Goal: Task Accomplishment & Management: Manage account settings

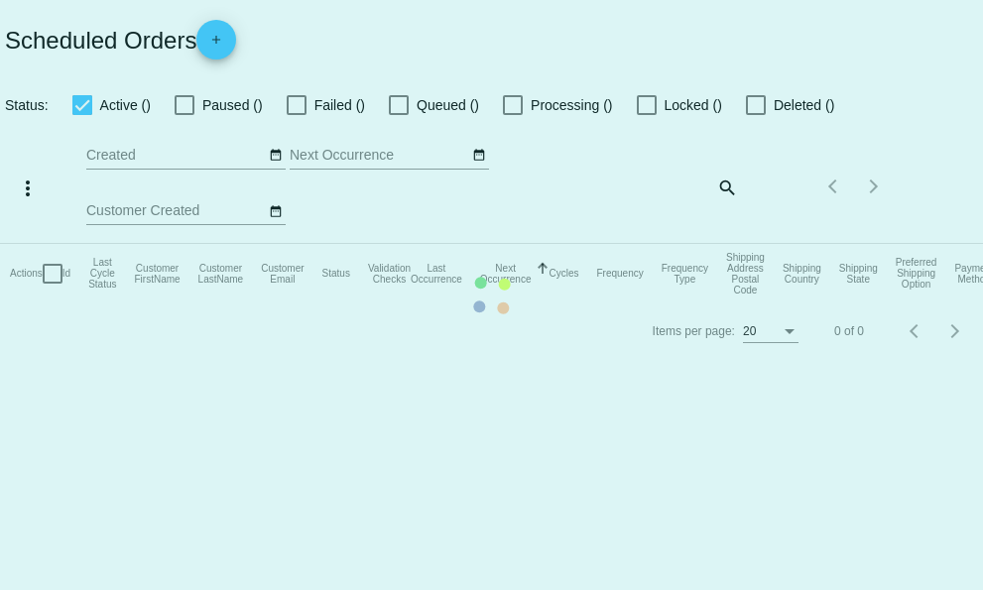
checkbox input "true"
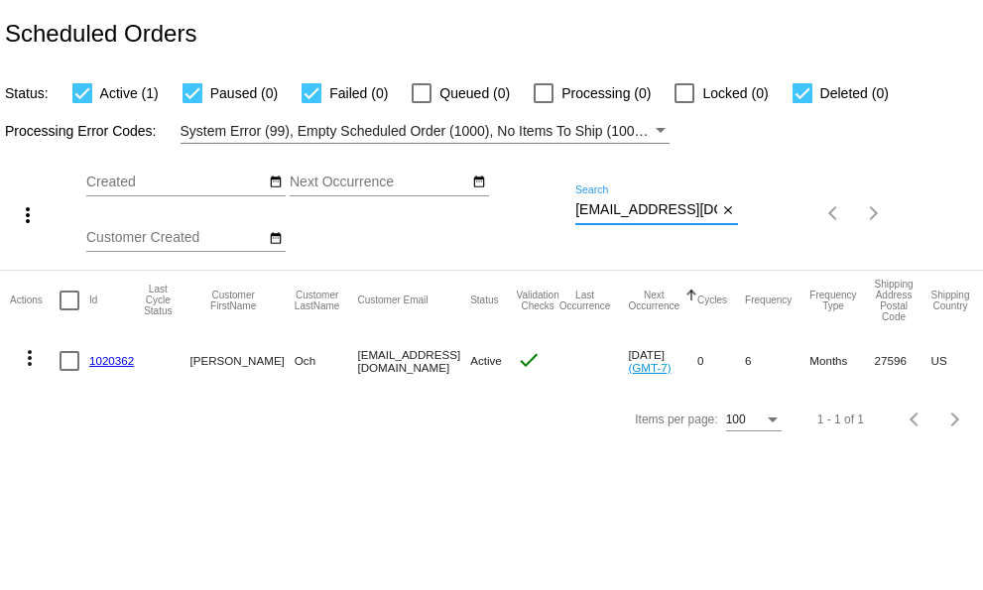
click at [579, 212] on input "[EMAIL_ADDRESS][DOMAIN_NAME]" at bounding box center [647, 210] width 142 height 16
drag, startPoint x: 576, startPoint y: 209, endPoint x: 802, endPoint y: 211, distance: 226.3
click at [802, 211] on div "more_vert Sep Jan Feb Mar [DATE]" at bounding box center [491, 207] width 983 height 126
paste input "mariealtman"
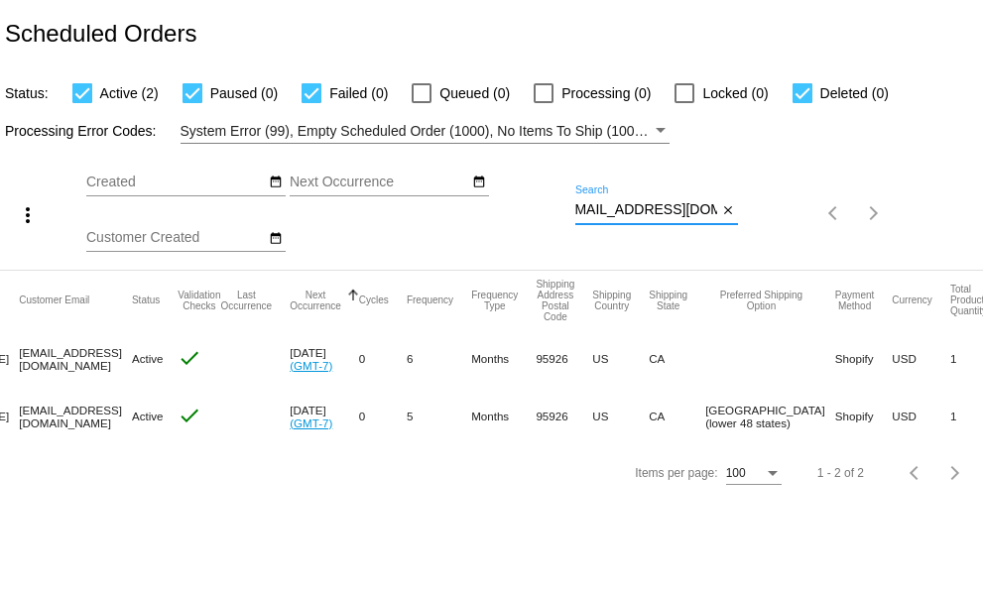
scroll to position [0, 0]
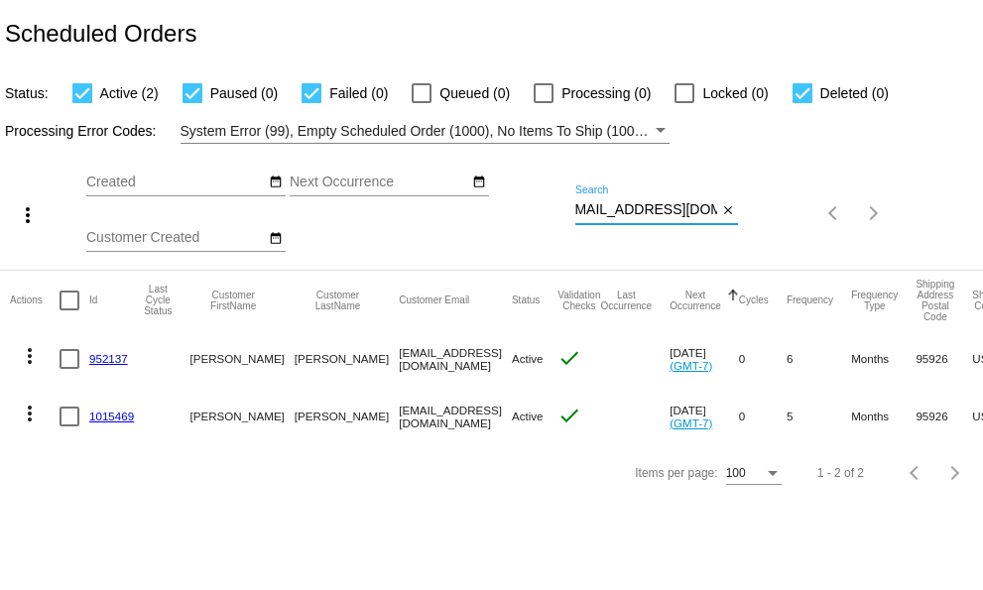
type input "[EMAIL_ADDRESS][DOMAIN_NAME]"
click at [30, 354] on mat-icon "more_vert" at bounding box center [30, 356] width 24 height 24
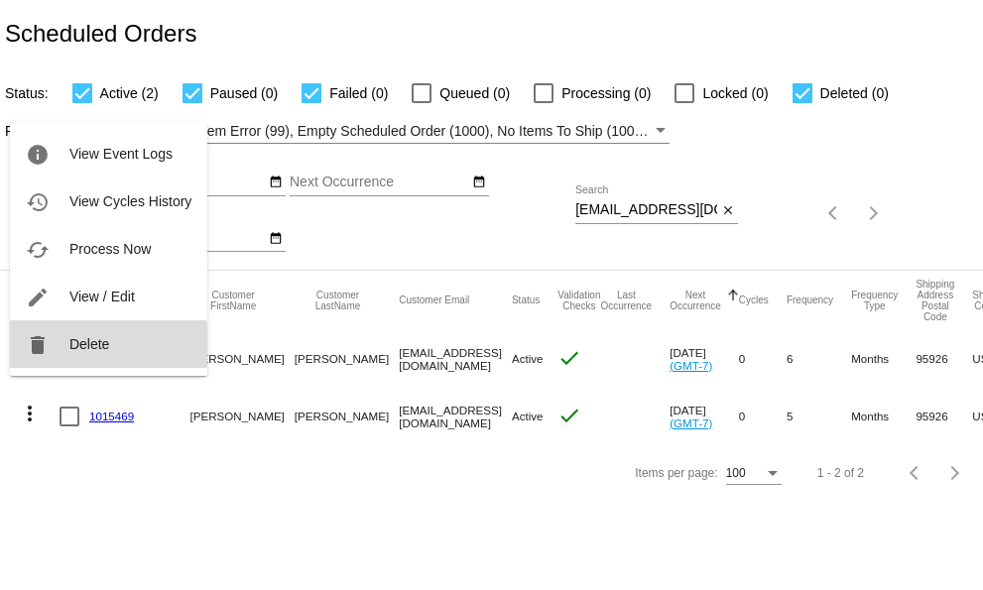
click at [69, 345] on span "Delete" at bounding box center [89, 344] width 40 height 16
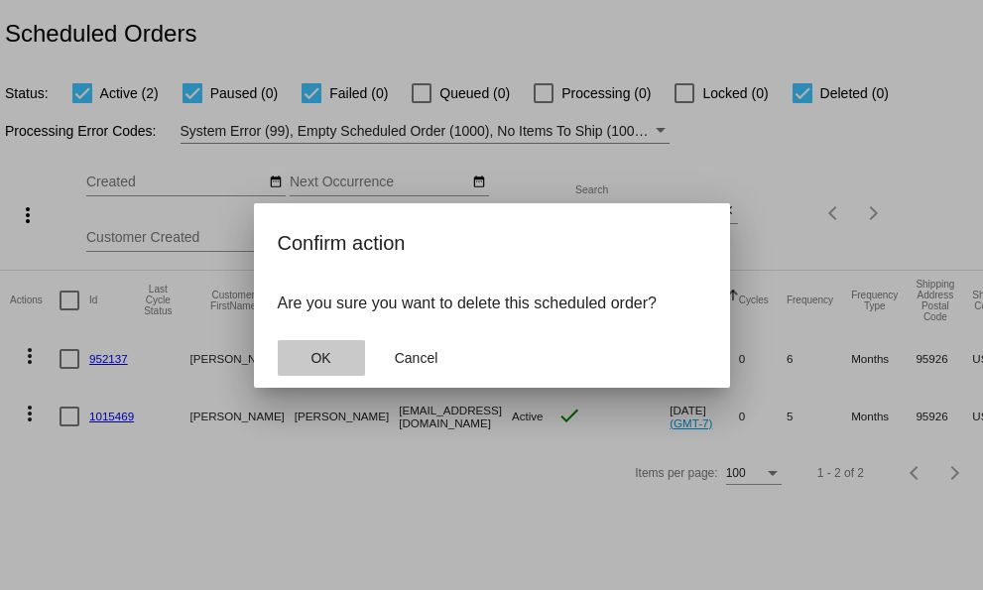
click at [304, 360] on button "OK" at bounding box center [321, 358] width 87 height 36
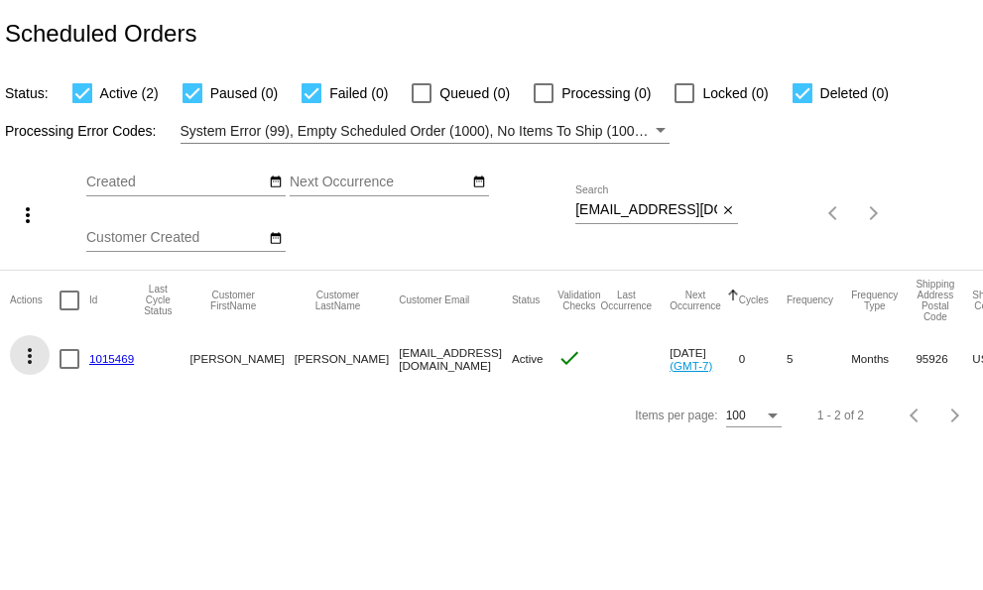
click at [30, 363] on mat-icon "more_vert" at bounding box center [30, 356] width 24 height 24
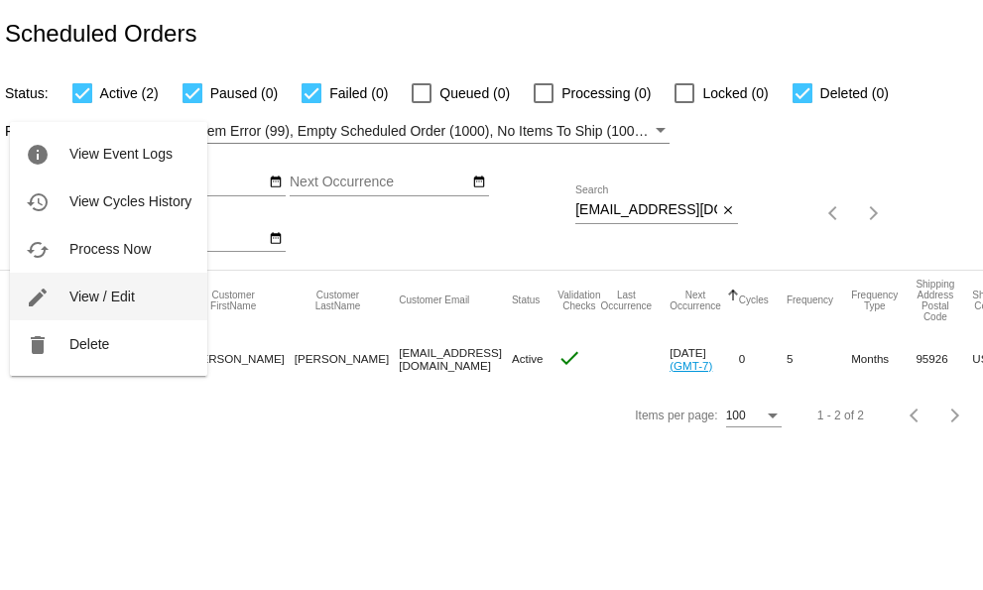
click at [73, 299] on span "View / Edit" at bounding box center [101, 297] width 65 height 16
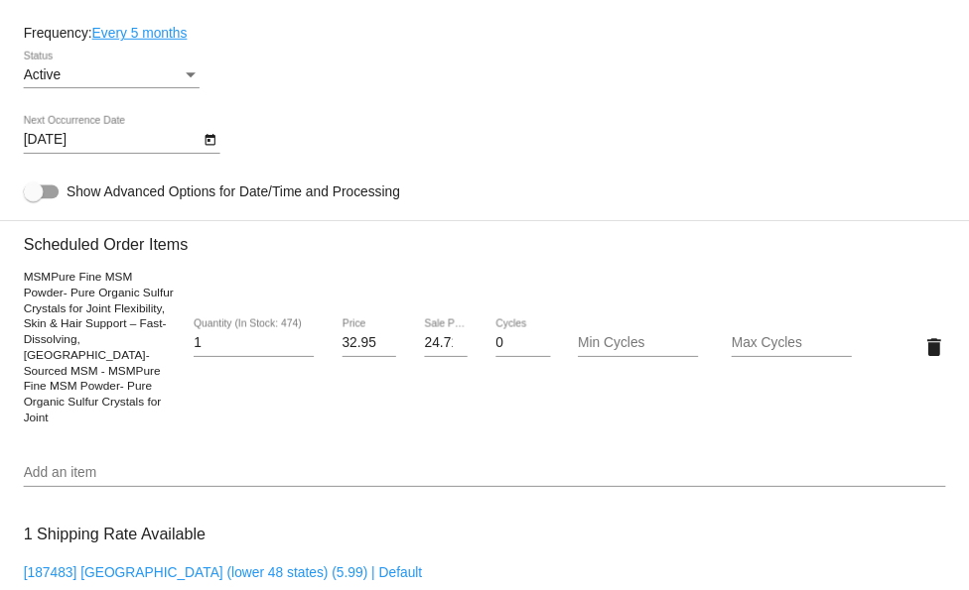
scroll to position [992, 0]
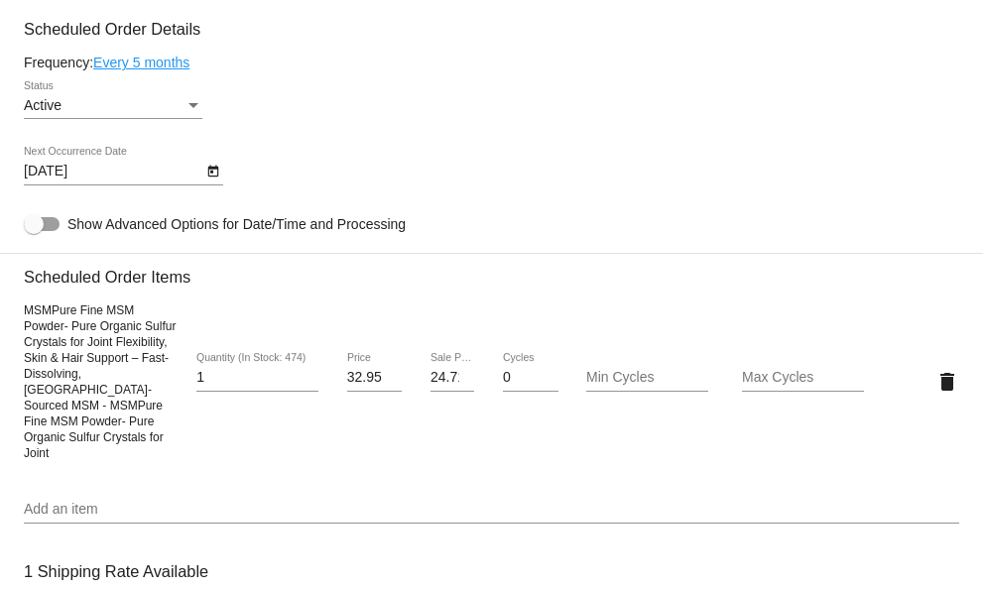
click at [171, 70] on link "Every 5 months" at bounding box center [141, 63] width 96 height 16
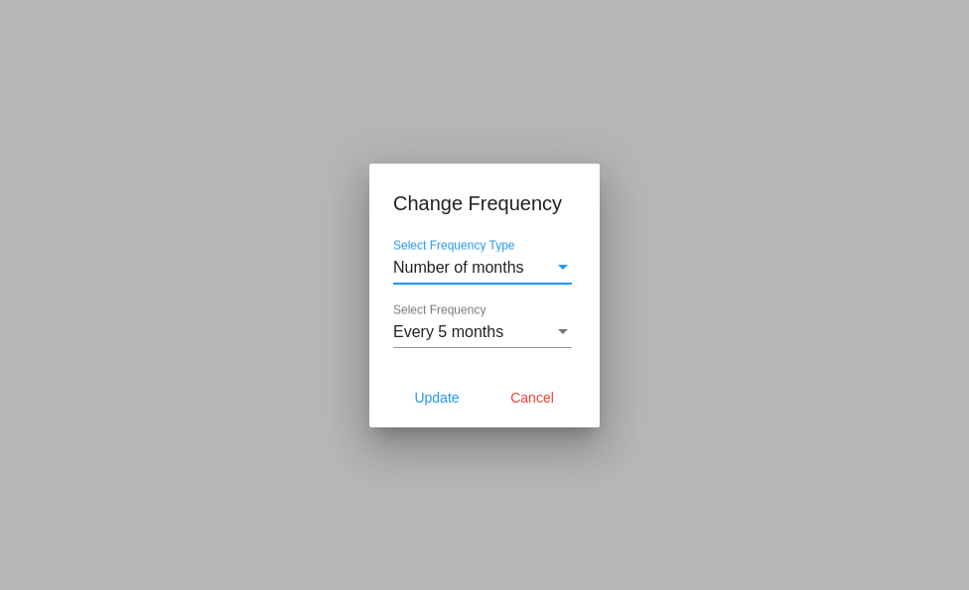
click at [562, 334] on div "Select Frequency" at bounding box center [563, 333] width 18 height 18
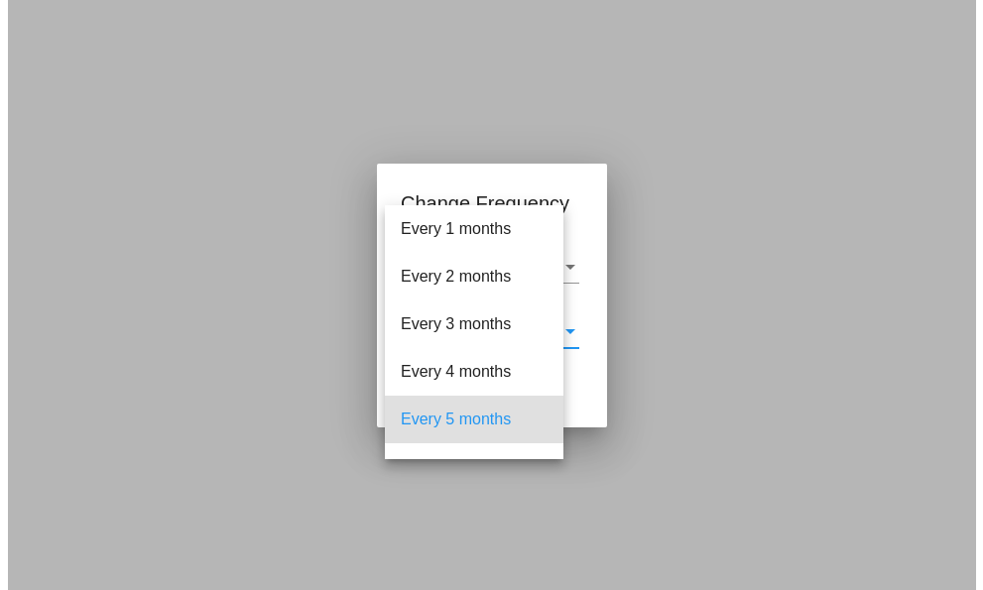
scroll to position [87, 0]
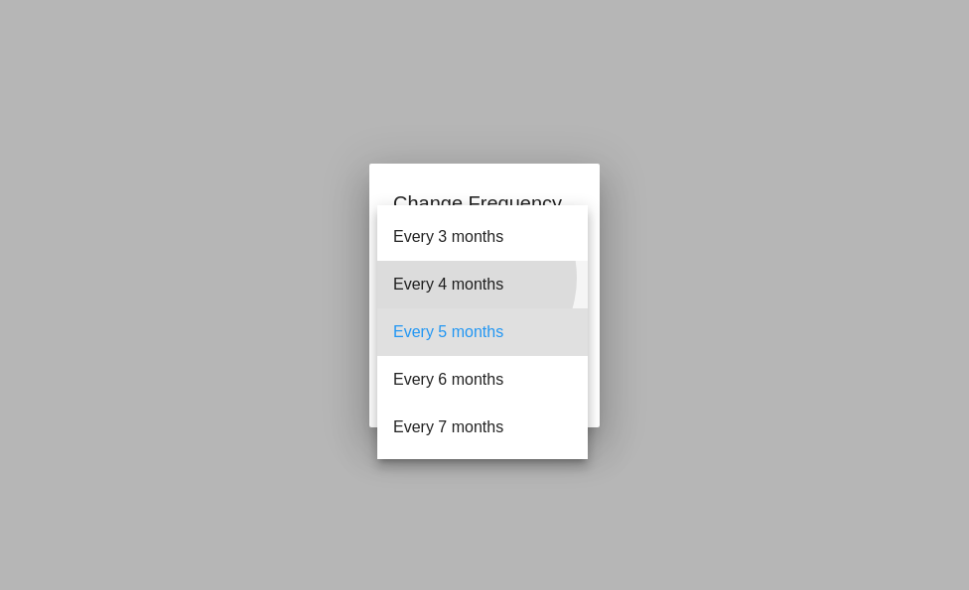
click at [465, 278] on span "Every 4 months" at bounding box center [482, 285] width 179 height 48
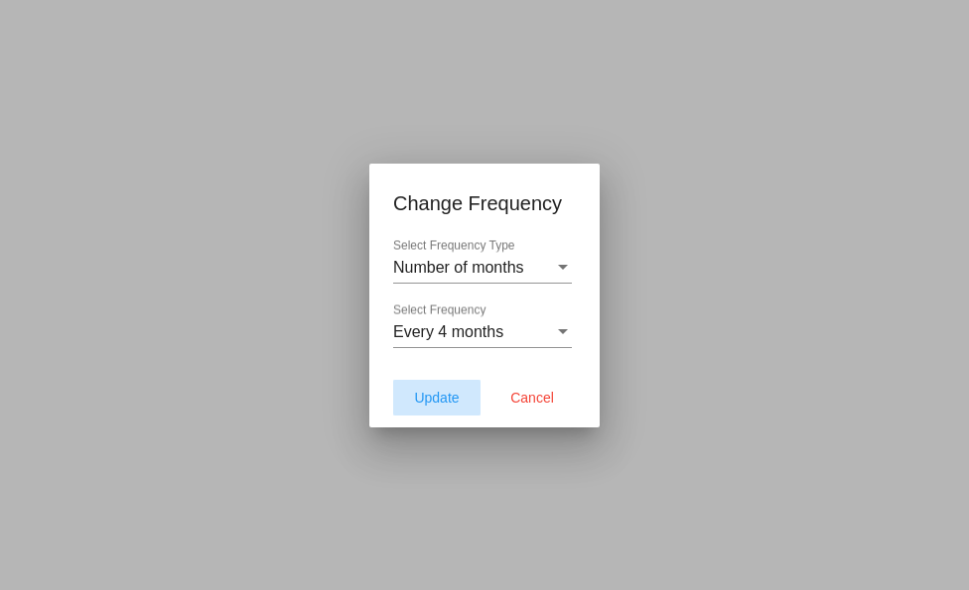
click at [444, 400] on span "Update" at bounding box center [436, 398] width 45 height 16
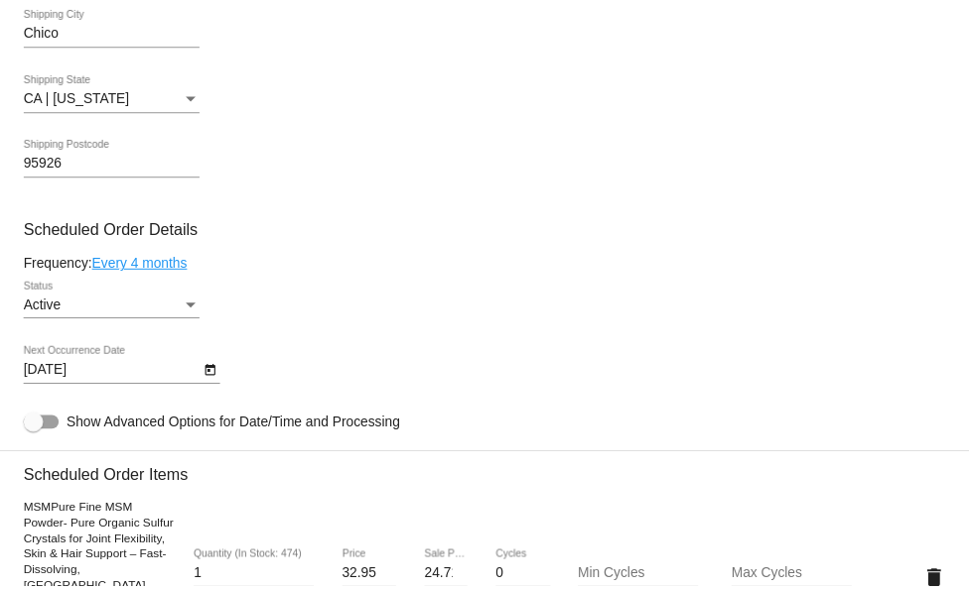
scroll to position [792, 0]
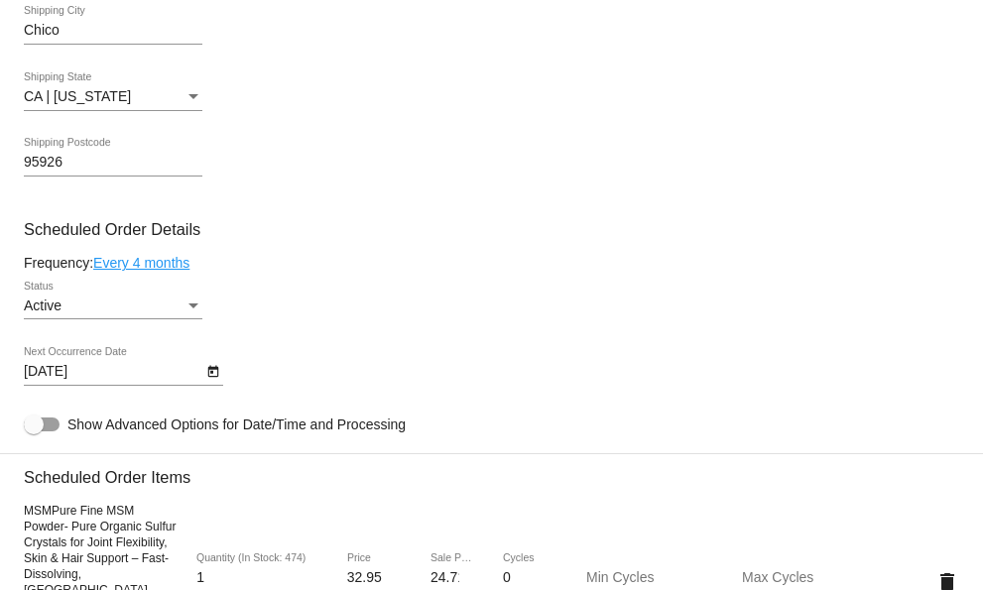
click at [181, 271] on link "Every 4 months" at bounding box center [141, 263] width 96 height 16
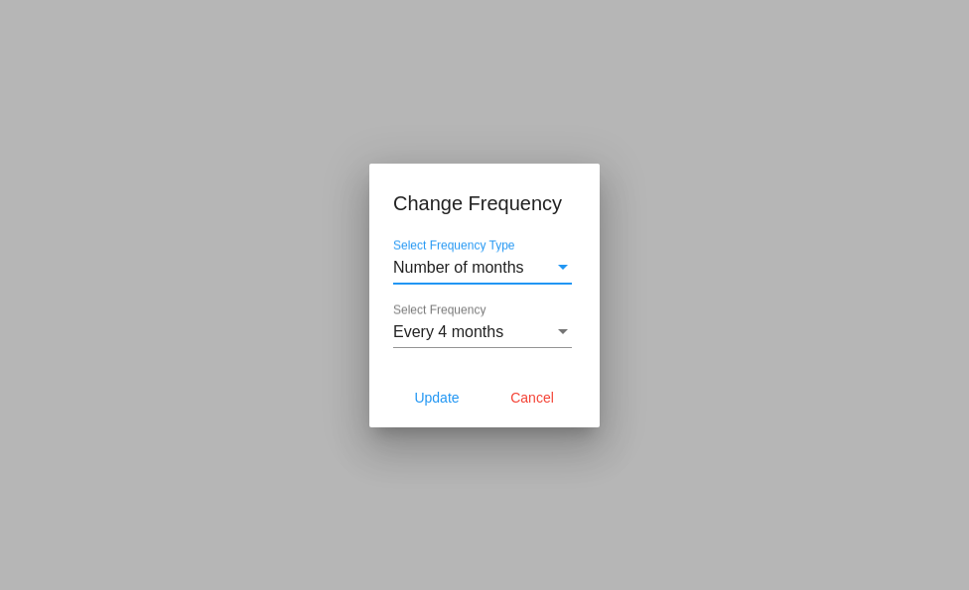
click at [562, 330] on div "Select Frequency" at bounding box center [563, 331] width 10 height 5
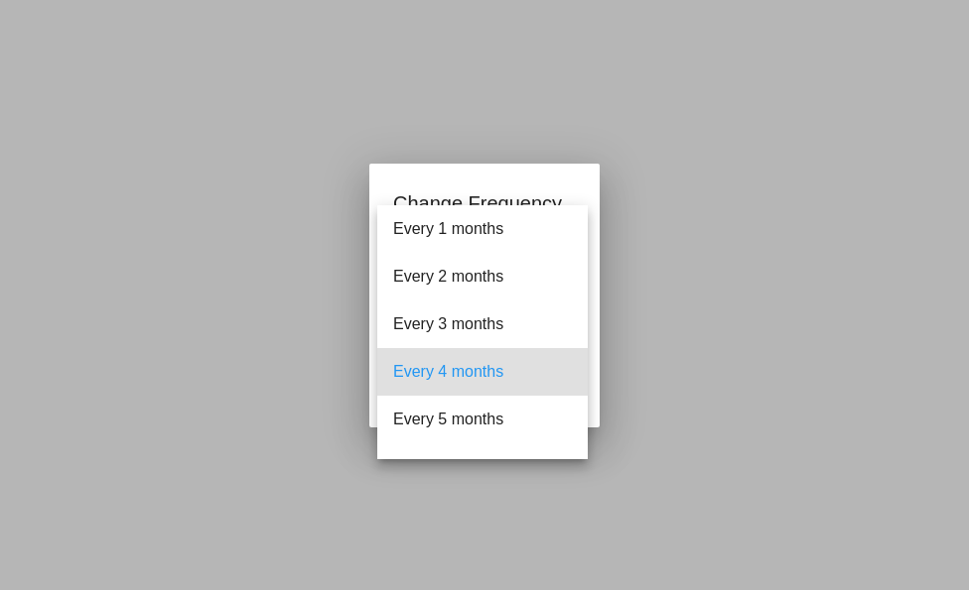
scroll to position [40, 0]
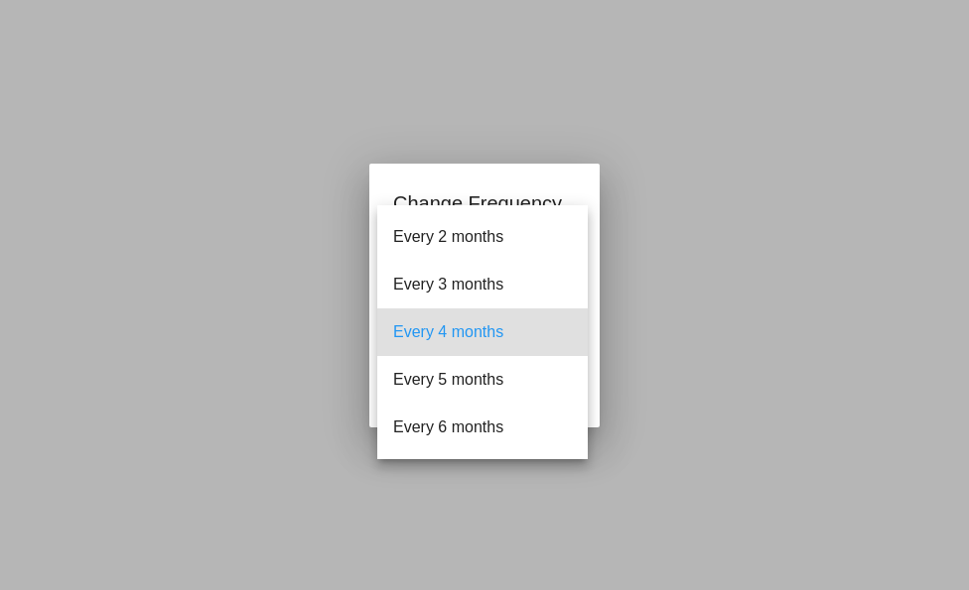
click at [148, 124] on div at bounding box center [484, 295] width 969 height 590
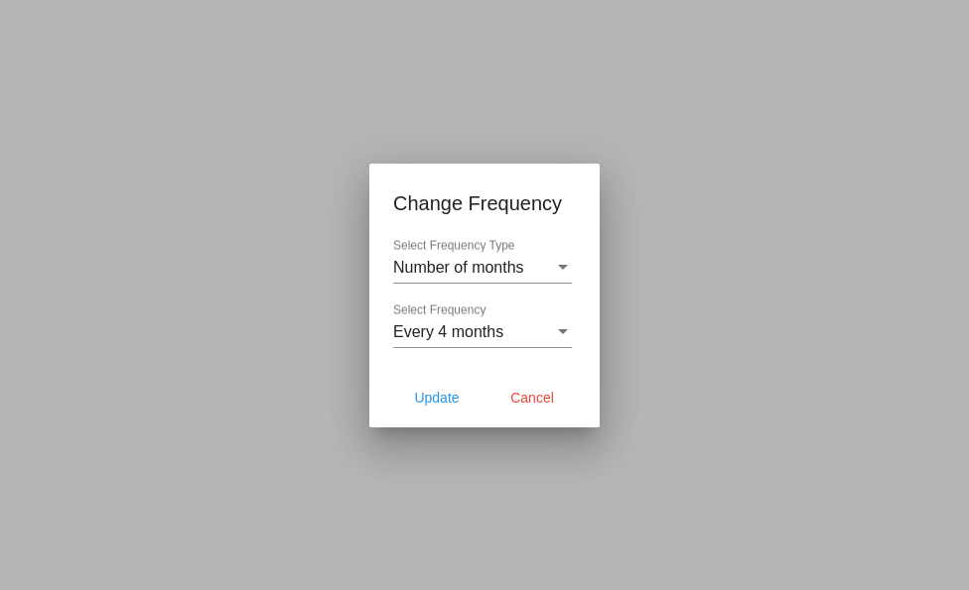
click at [562, 266] on div "Select Frequency Type" at bounding box center [563, 267] width 10 height 5
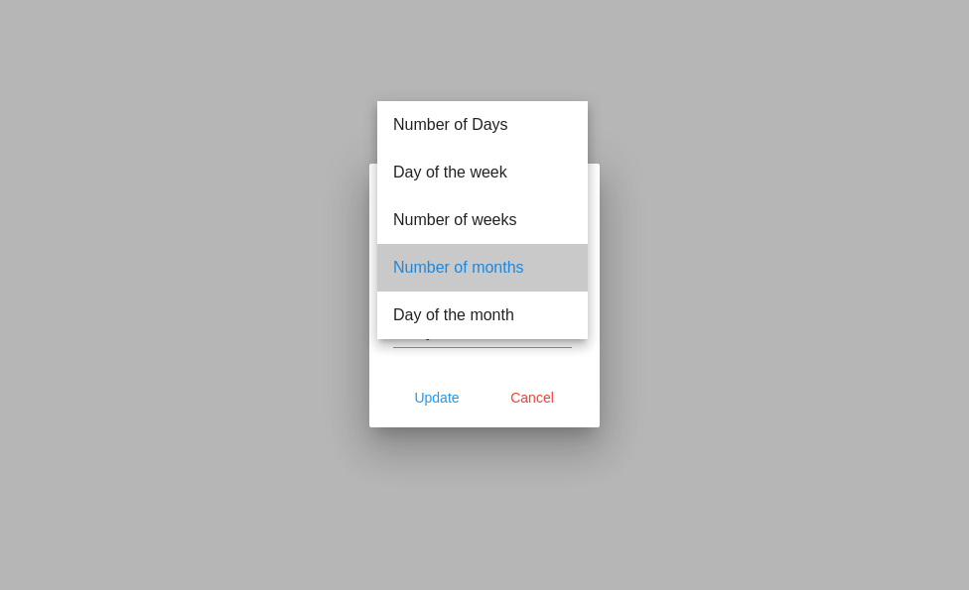
click at [478, 268] on span "Number of months" at bounding box center [482, 268] width 179 height 48
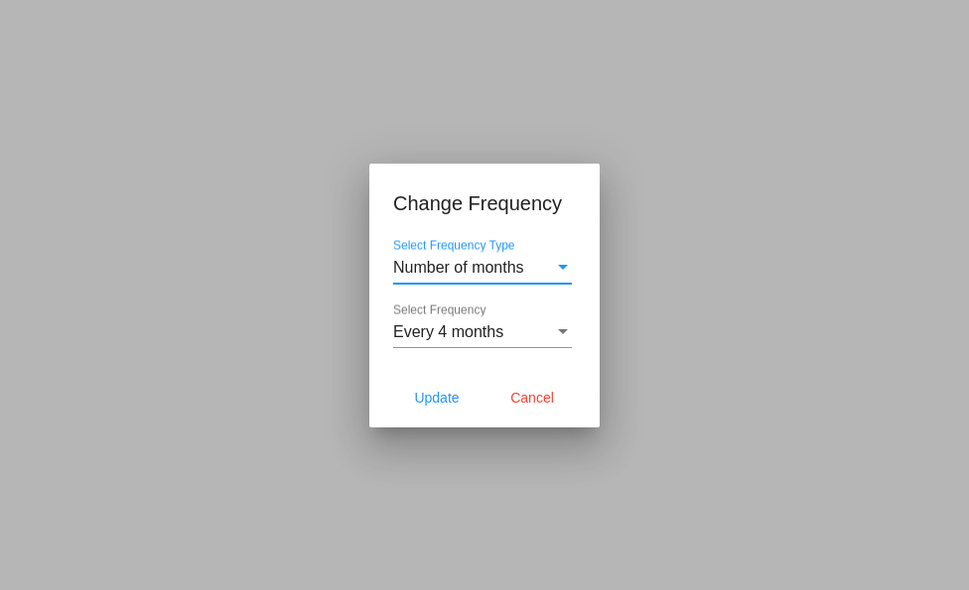
click at [564, 331] on div "Select Frequency" at bounding box center [563, 331] width 10 height 5
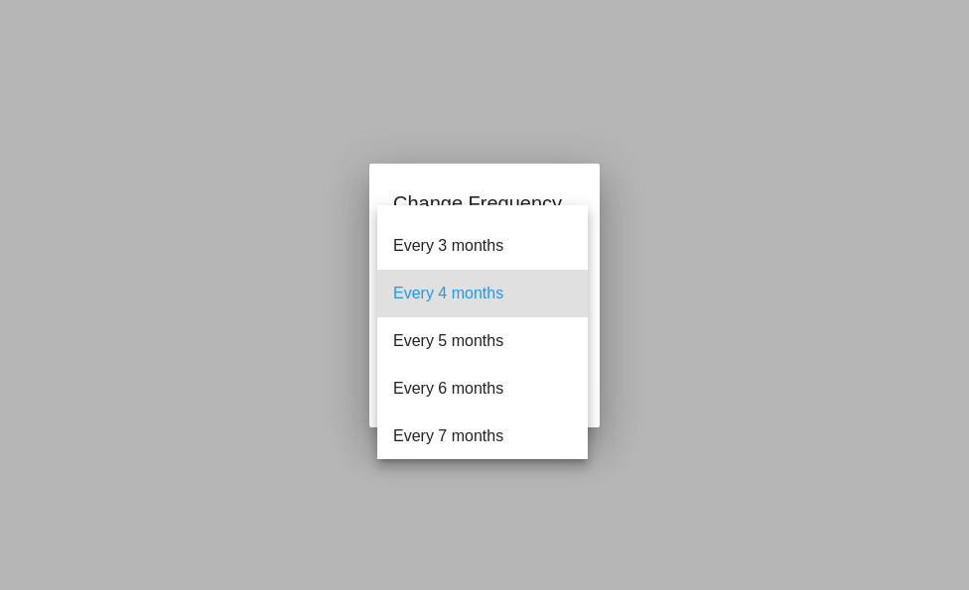
scroll to position [67, 0]
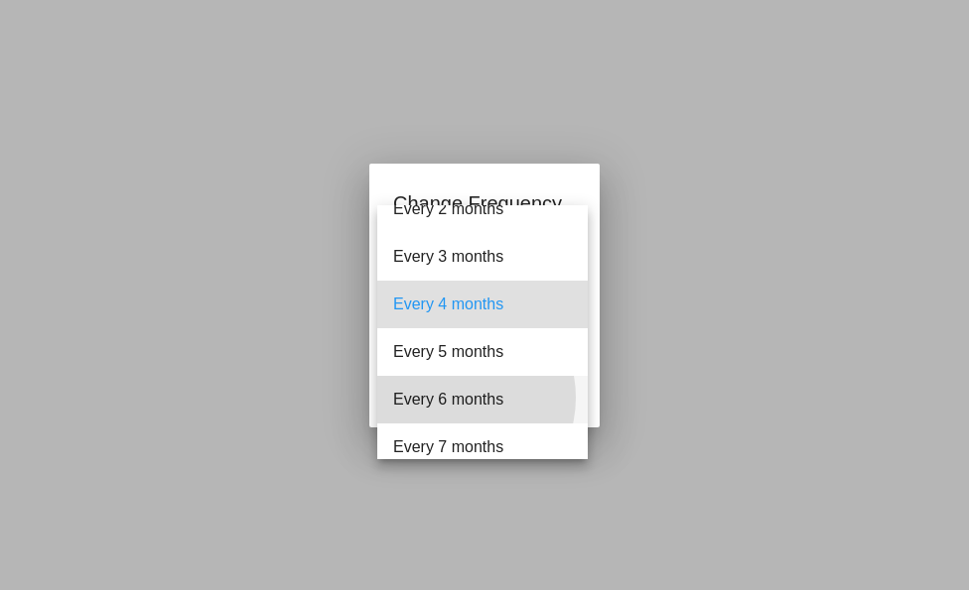
click at [456, 398] on span "Every 6 months" at bounding box center [482, 400] width 179 height 48
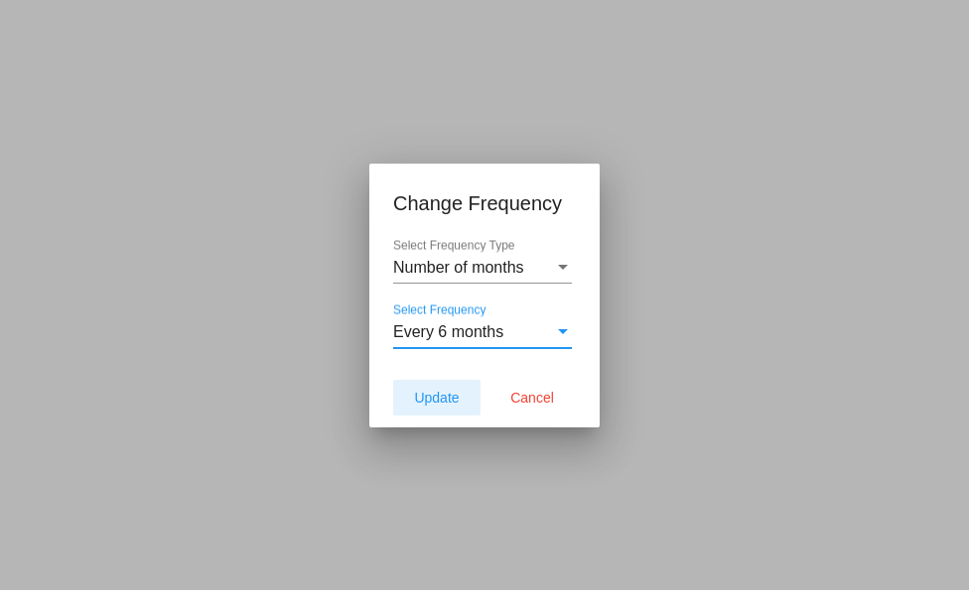
click at [439, 401] on span "Update" at bounding box center [436, 398] width 45 height 16
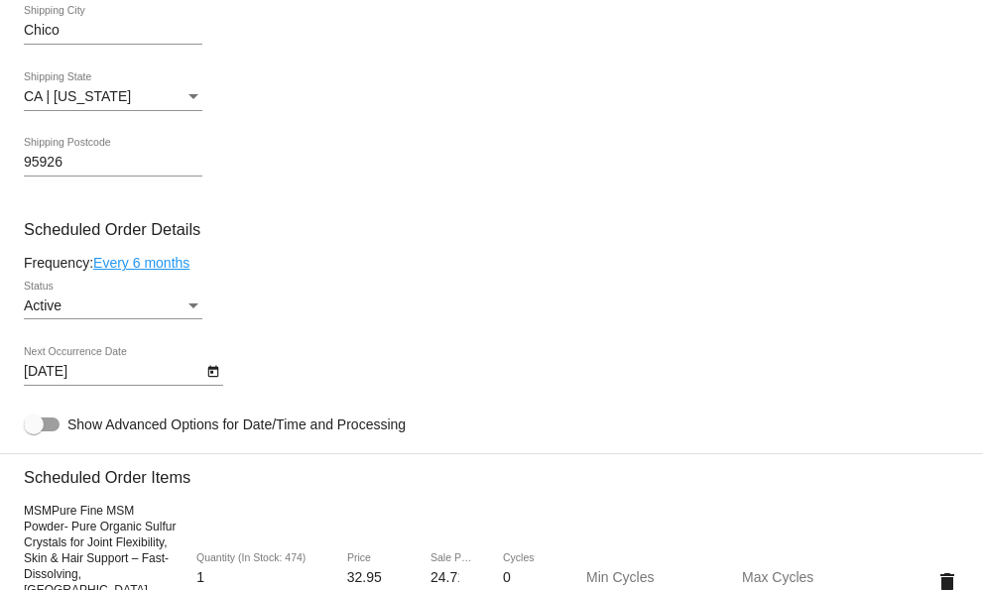
click at [147, 271] on link "Every 6 months" at bounding box center [141, 263] width 96 height 16
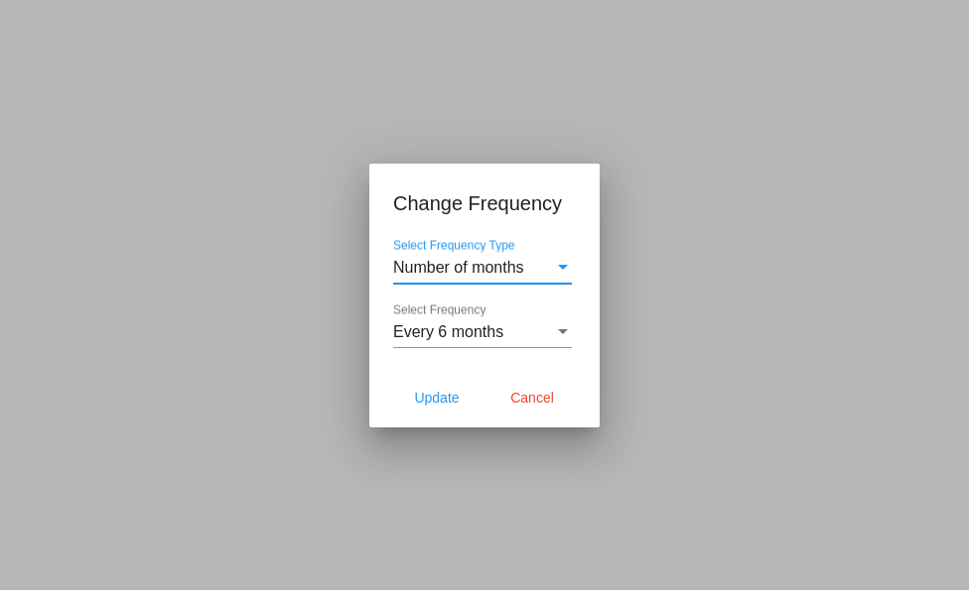
click at [565, 331] on div "Select Frequency" at bounding box center [563, 331] width 10 height 5
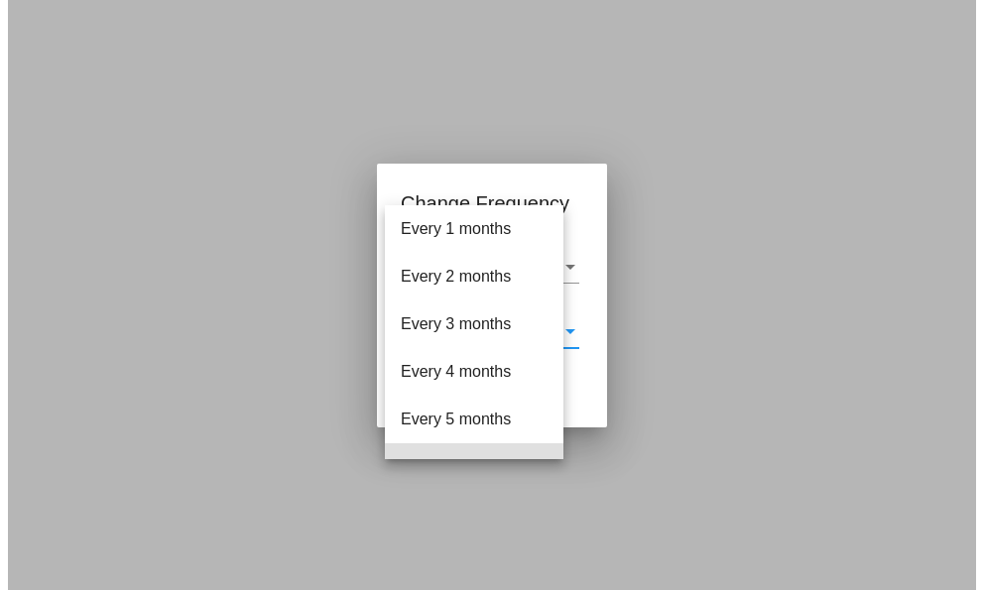
scroll to position [135, 0]
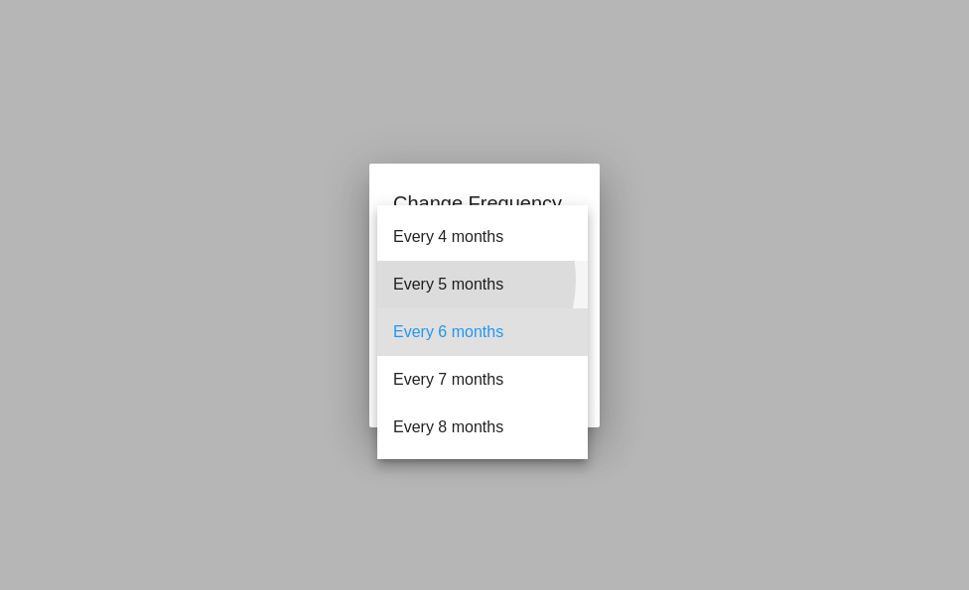
click at [439, 280] on span "Every 5 months" at bounding box center [482, 285] width 179 height 48
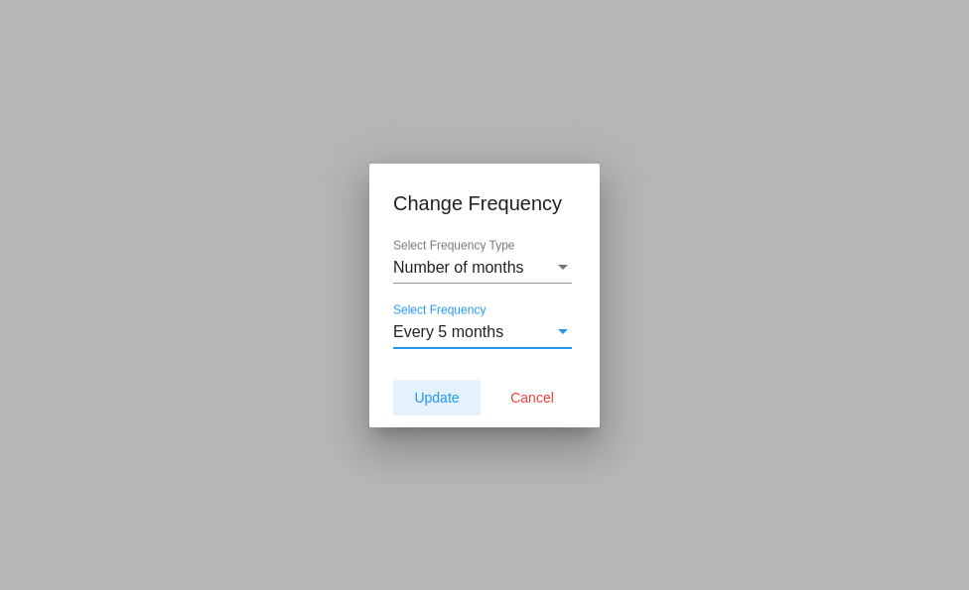
click at [458, 395] on span "Update" at bounding box center [436, 398] width 45 height 16
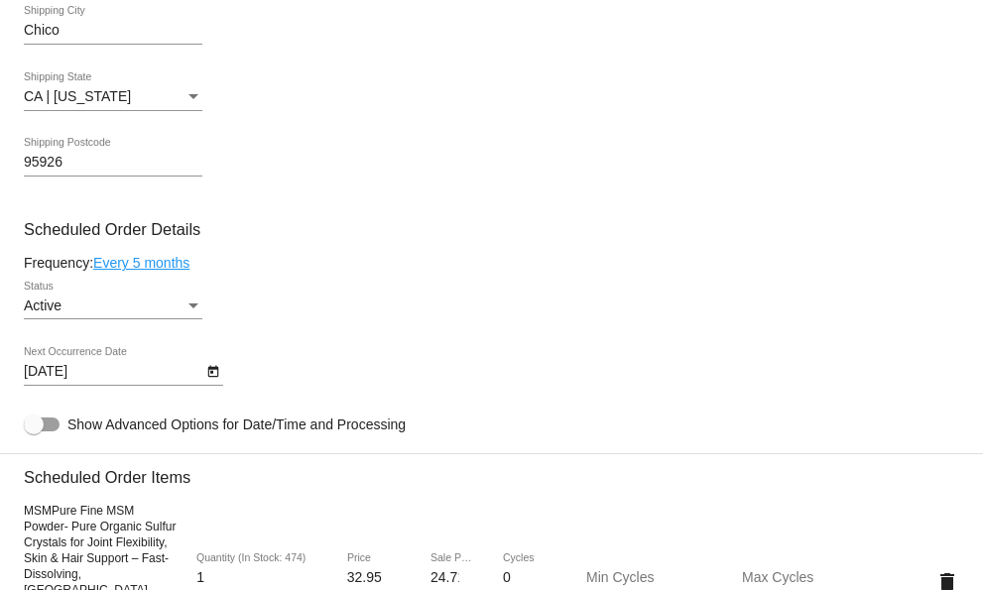
type input "[DATE]"
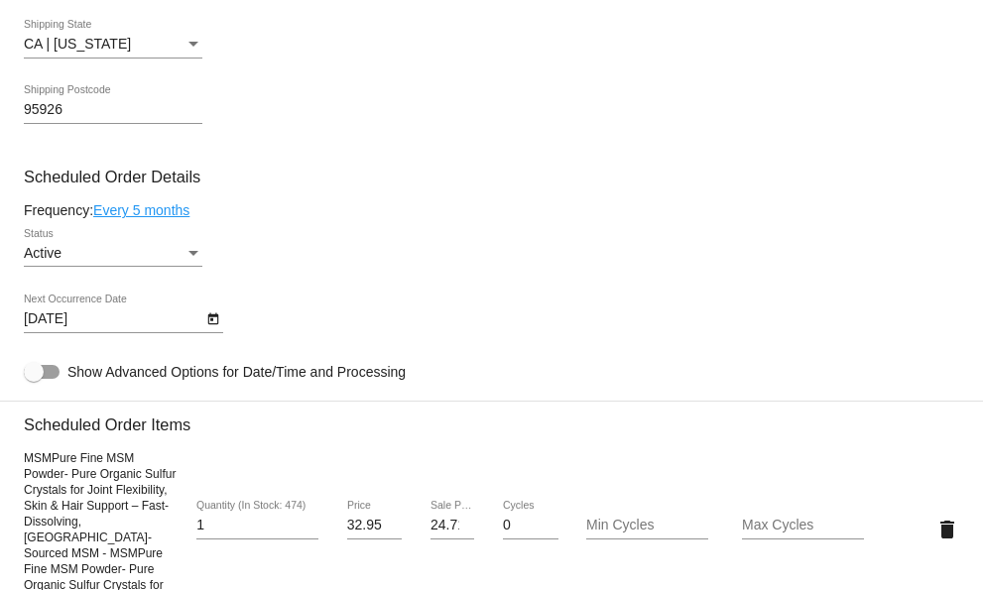
scroll to position [891, 0]
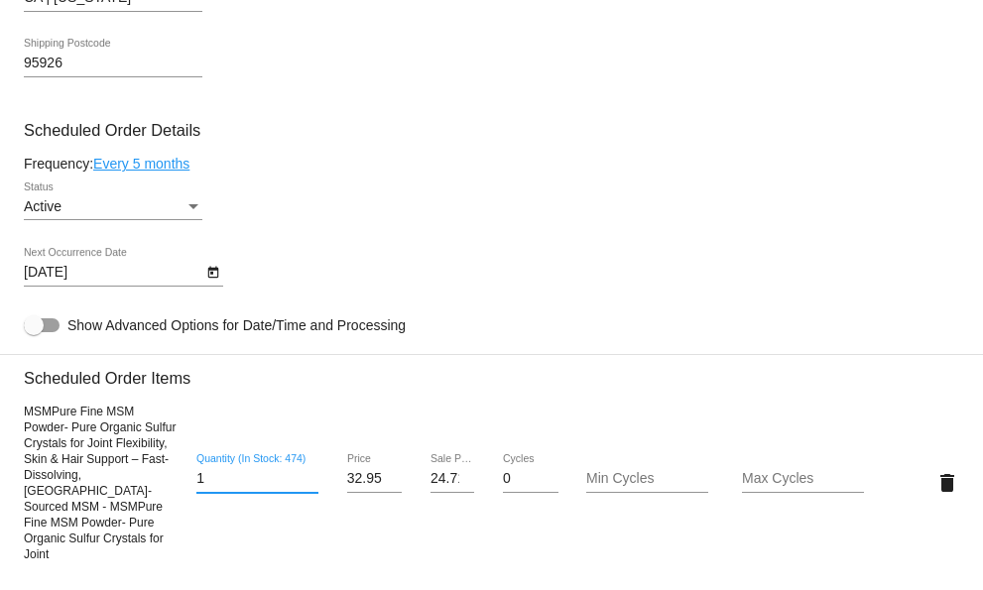
drag, startPoint x: 205, startPoint y: 473, endPoint x: 184, endPoint y: 468, distance: 22.4
click at [184, 468] on div "1 Quantity (In Stock: 474)" at bounding box center [258, 483] width 156 height 57
type input "2"
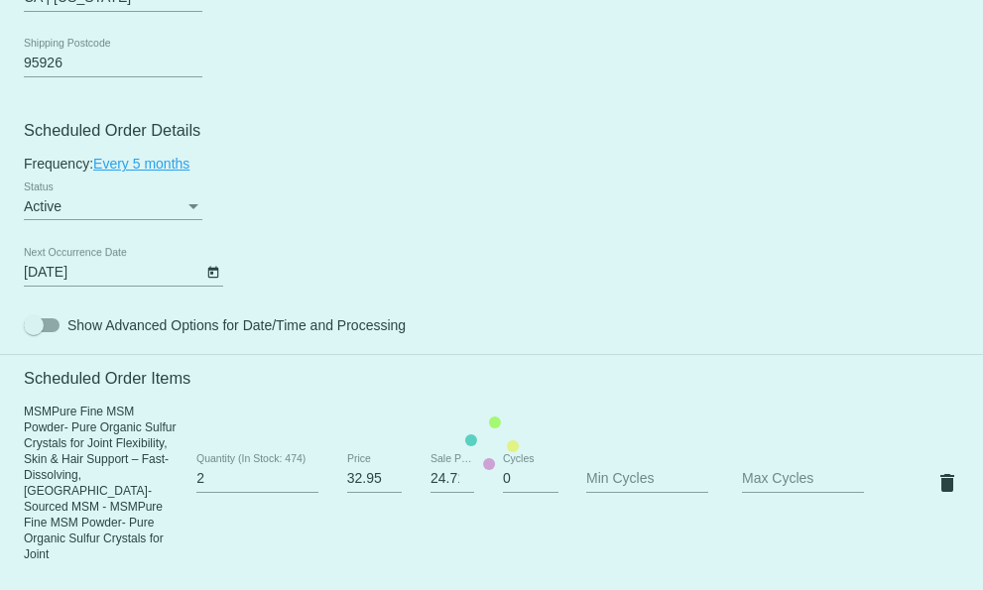
click at [379, 131] on mat-card "Customer 6771957: [PERSON_NAME] [PERSON_NAME][EMAIL_ADDRESS][DOMAIN_NAME] Custo…" at bounding box center [491, 444] width 983 height 2103
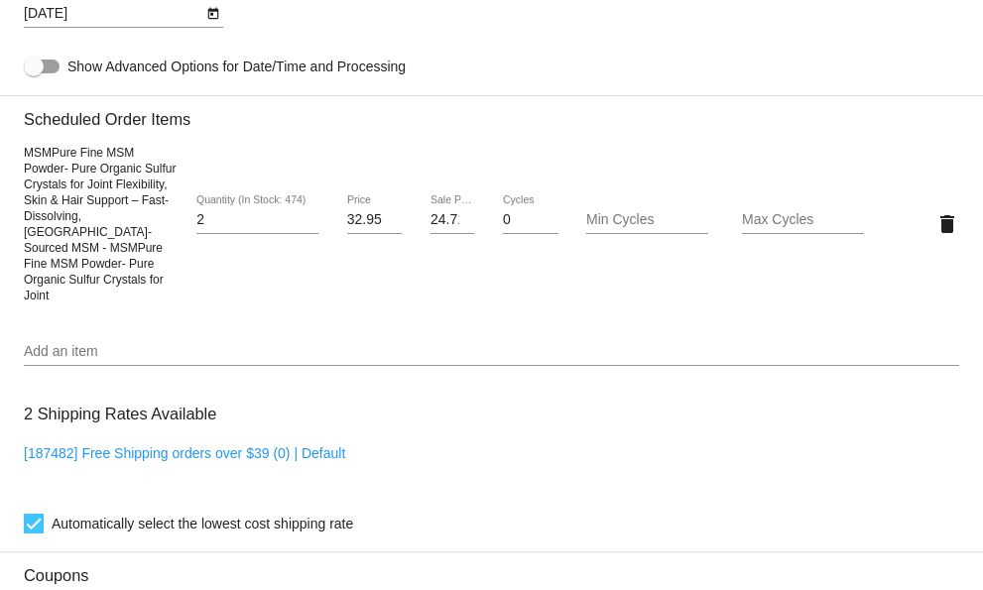
scroll to position [1189, 0]
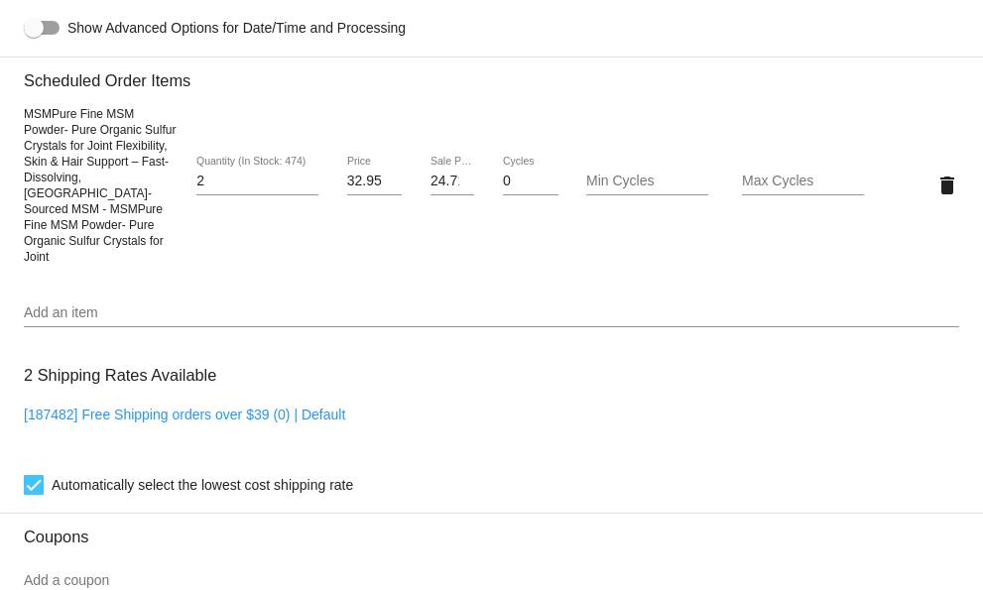
click at [74, 306] on input "Add an item" at bounding box center [492, 314] width 936 height 16
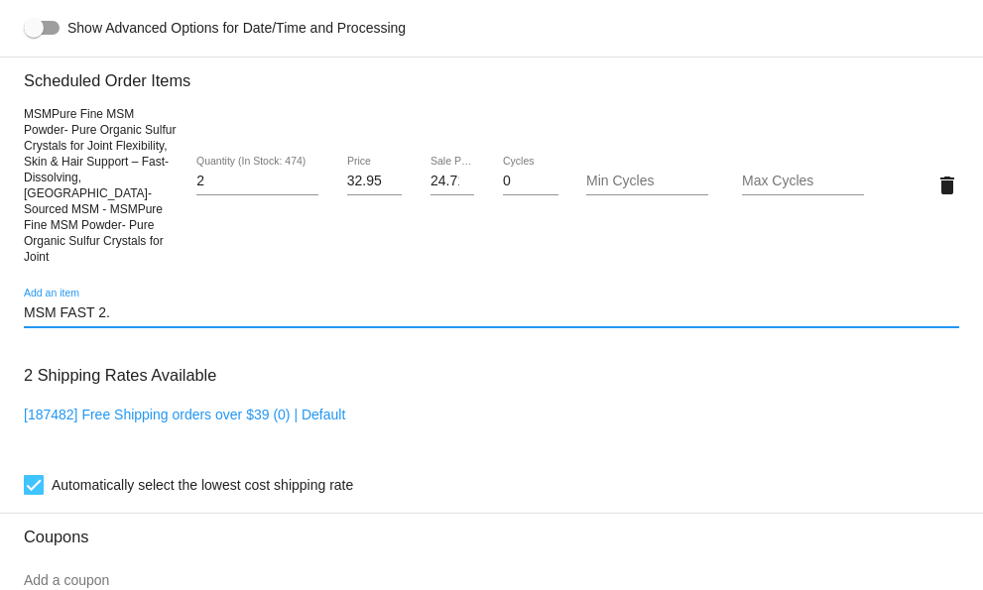
type input "MSM FAST 2.2"
drag, startPoint x: 126, startPoint y: 295, endPoint x: 94, endPoint y: 298, distance: 31.9
click at [96, 306] on input "MSM FAST 2.2" at bounding box center [492, 314] width 936 height 16
click at [132, 306] on input "MSM FAST 2.2" at bounding box center [492, 314] width 936 height 16
drag, startPoint x: 130, startPoint y: 298, endPoint x: 4, endPoint y: 299, distance: 126.0
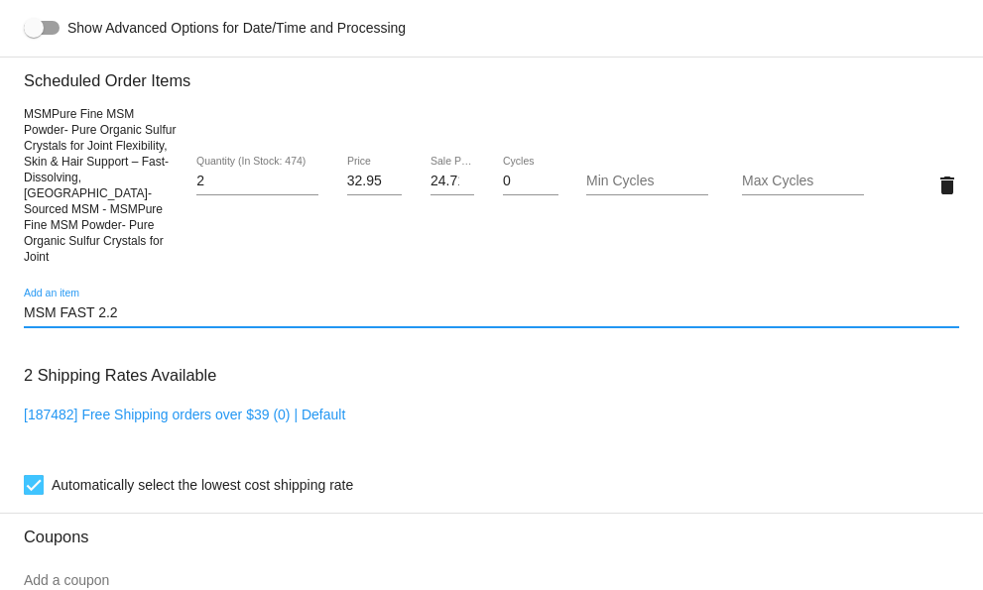
click at [4, 299] on mat-card "Customer 6771957: [PERSON_NAME] [PERSON_NAME][EMAIL_ADDRESS][DOMAIN_NAME] Custo…" at bounding box center [491, 146] width 983 height 2103
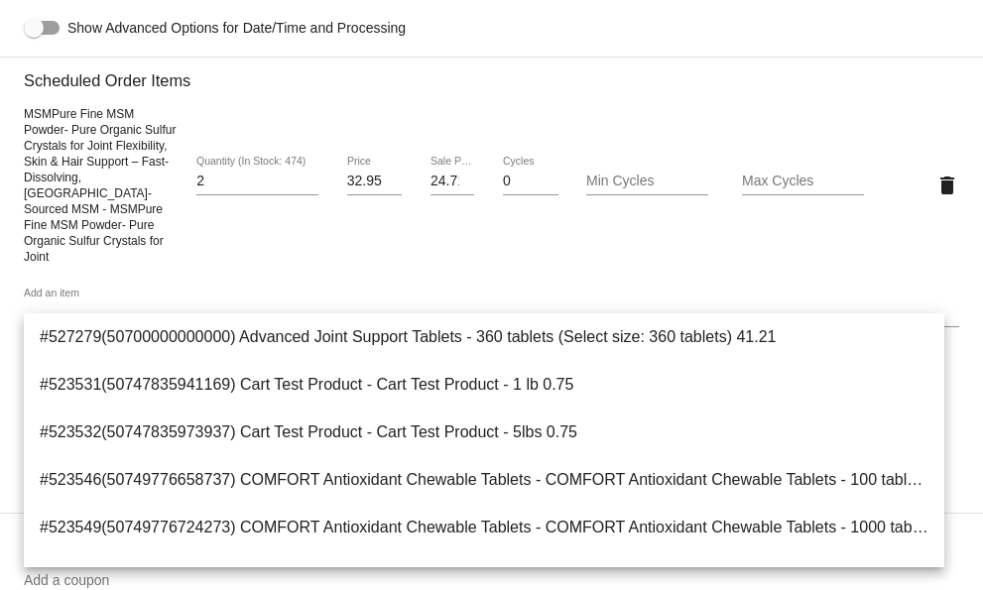
click at [303, 248] on div "MSMPure Fine MSM Powder- Pure Organic Sulfur Crystals for Joint Flexibility, Sk…" at bounding box center [492, 184] width 936 height 159
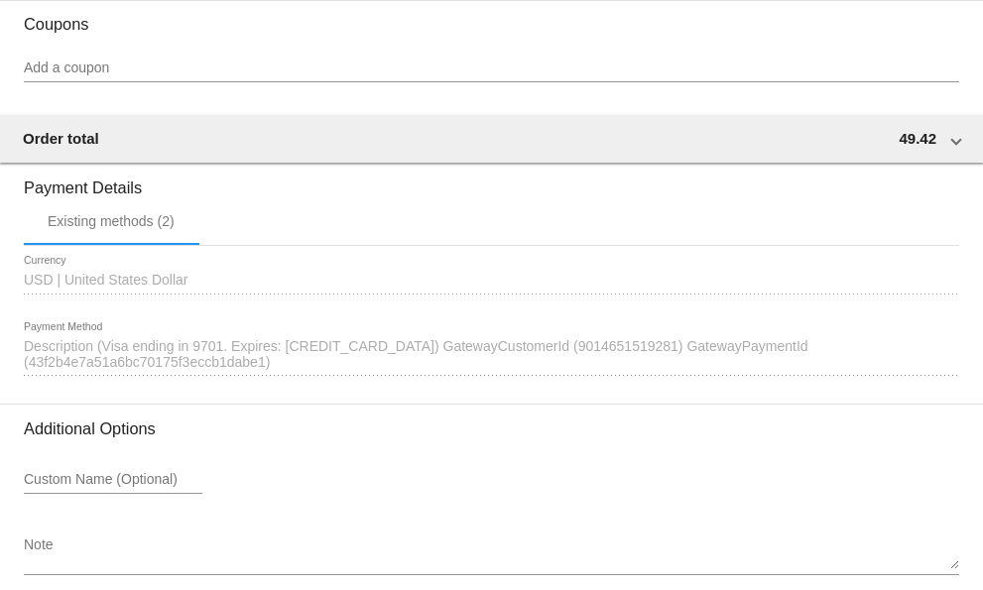
scroll to position [1784, 0]
